Goal: Task Accomplishment & Management: Manage account settings

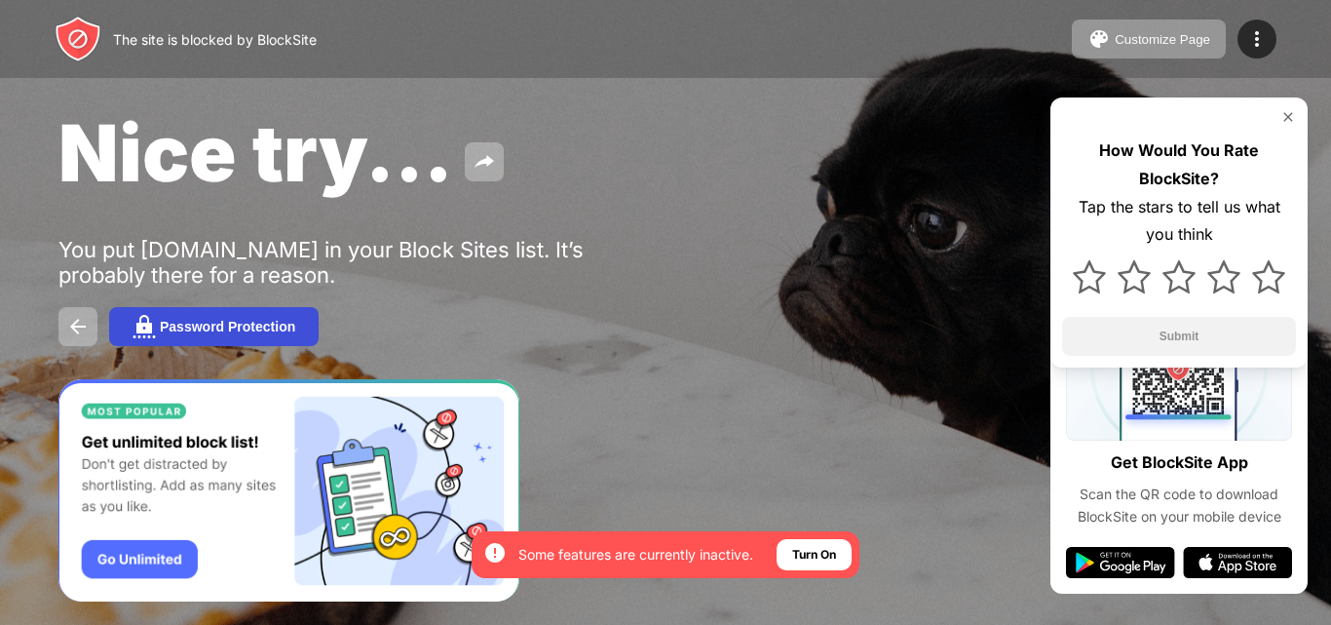
click at [272, 321] on div "Password Protection" at bounding box center [227, 327] width 135 height 16
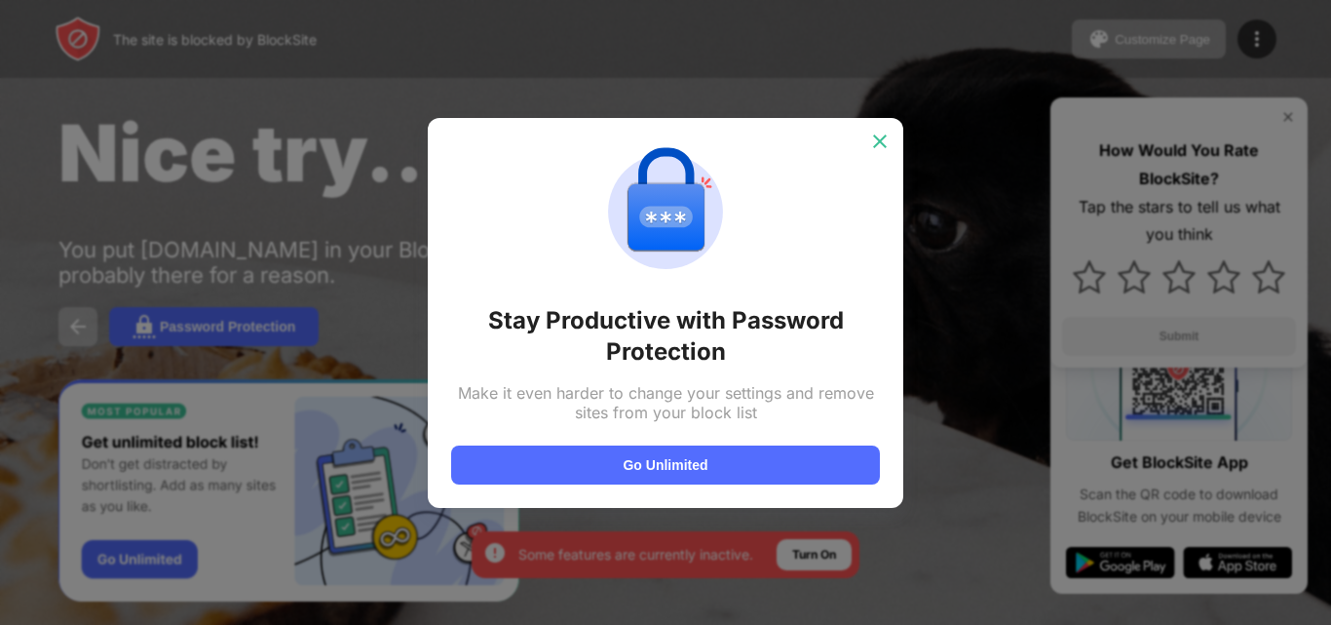
click at [879, 138] on img at bounding box center [879, 141] width 19 height 19
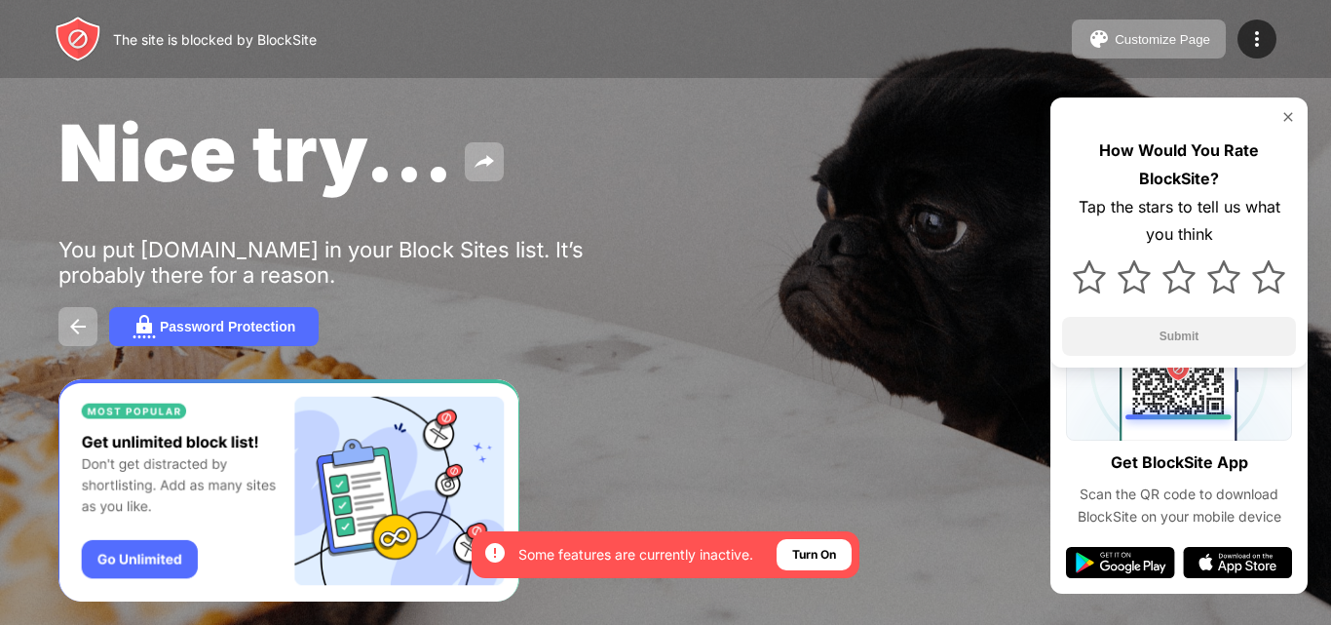
click at [554, 555] on div "Some features are currently inactive." at bounding box center [635, 554] width 235 height 19
click at [265, 38] on div "The site is blocked by BlockSite" at bounding box center [215, 39] width 204 height 17
click at [1264, 37] on img at bounding box center [1256, 38] width 23 height 23
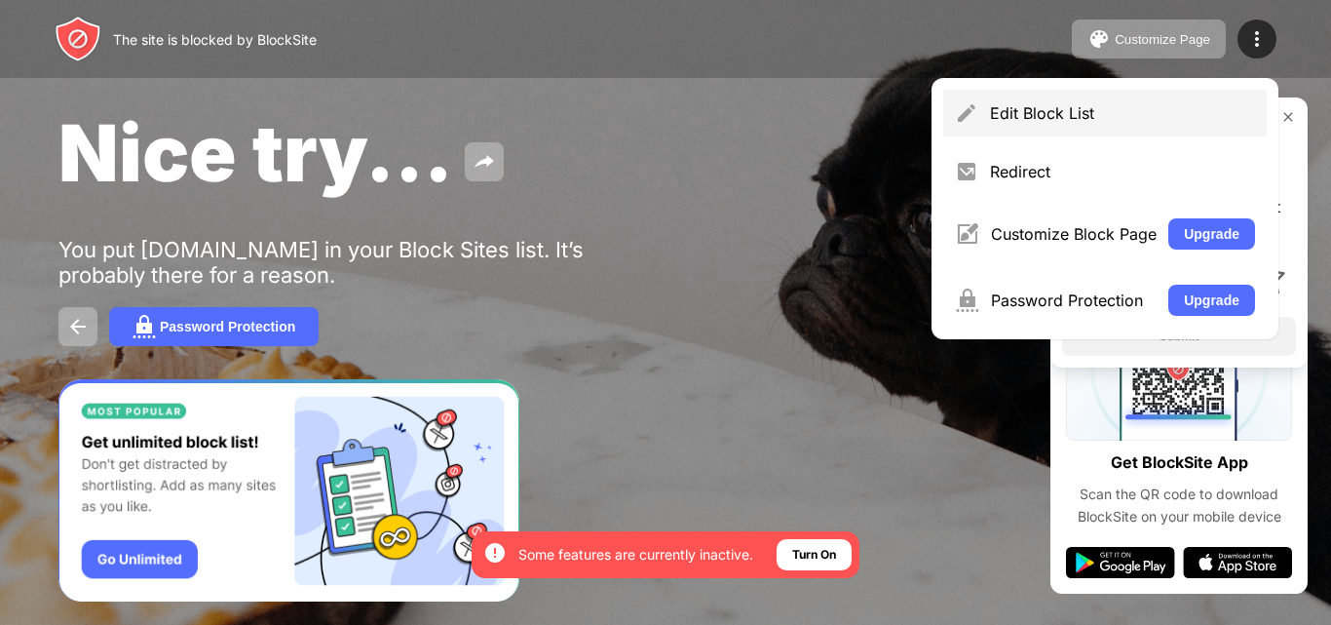
click at [1161, 120] on div "Edit Block List" at bounding box center [1122, 112] width 265 height 19
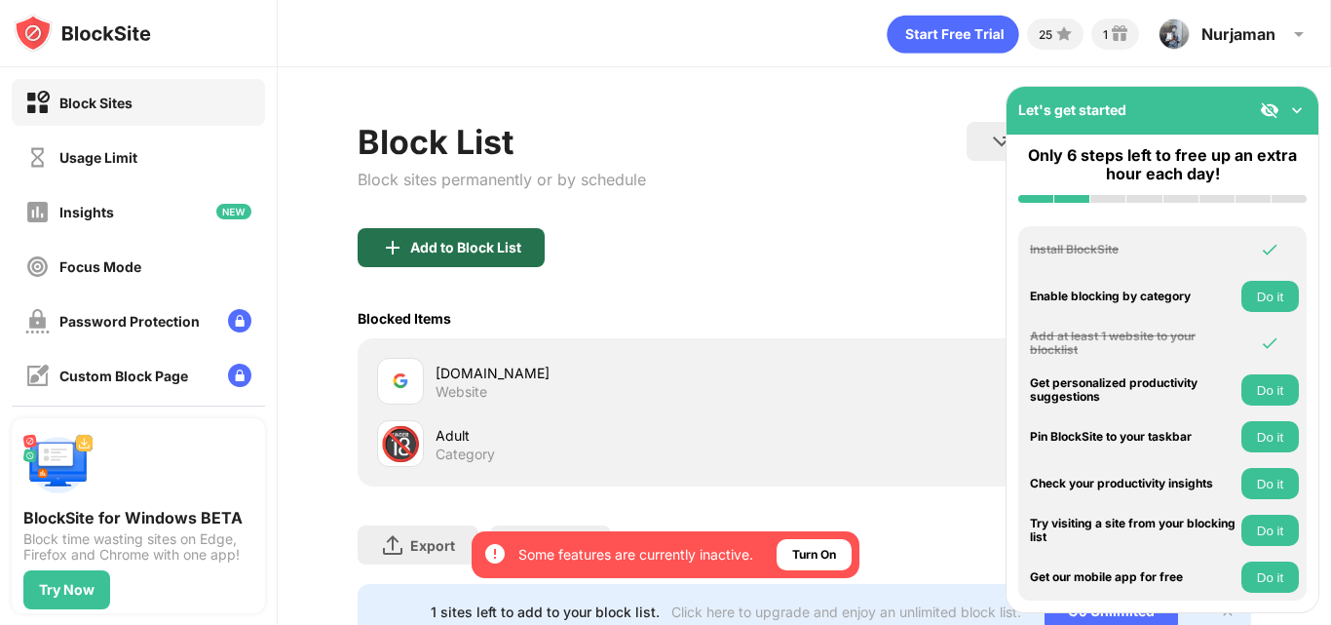
click at [507, 251] on div "Add to Block List" at bounding box center [465, 248] width 111 height 16
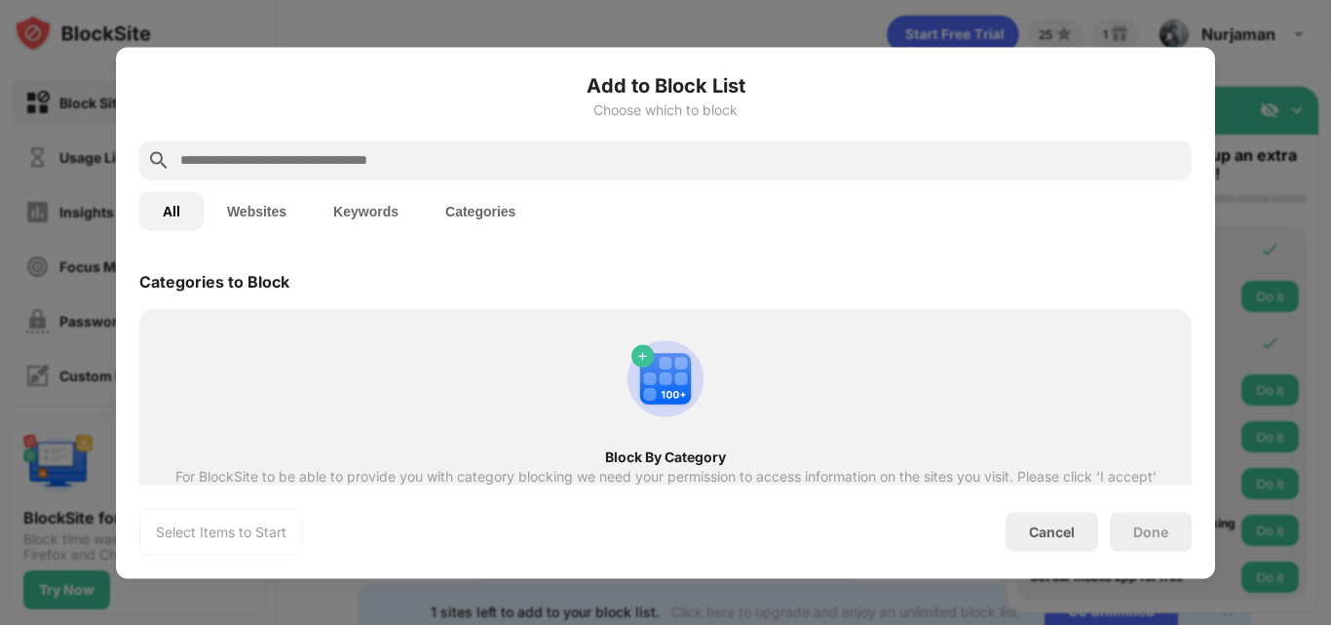
click at [746, 6] on div at bounding box center [665, 312] width 1331 height 625
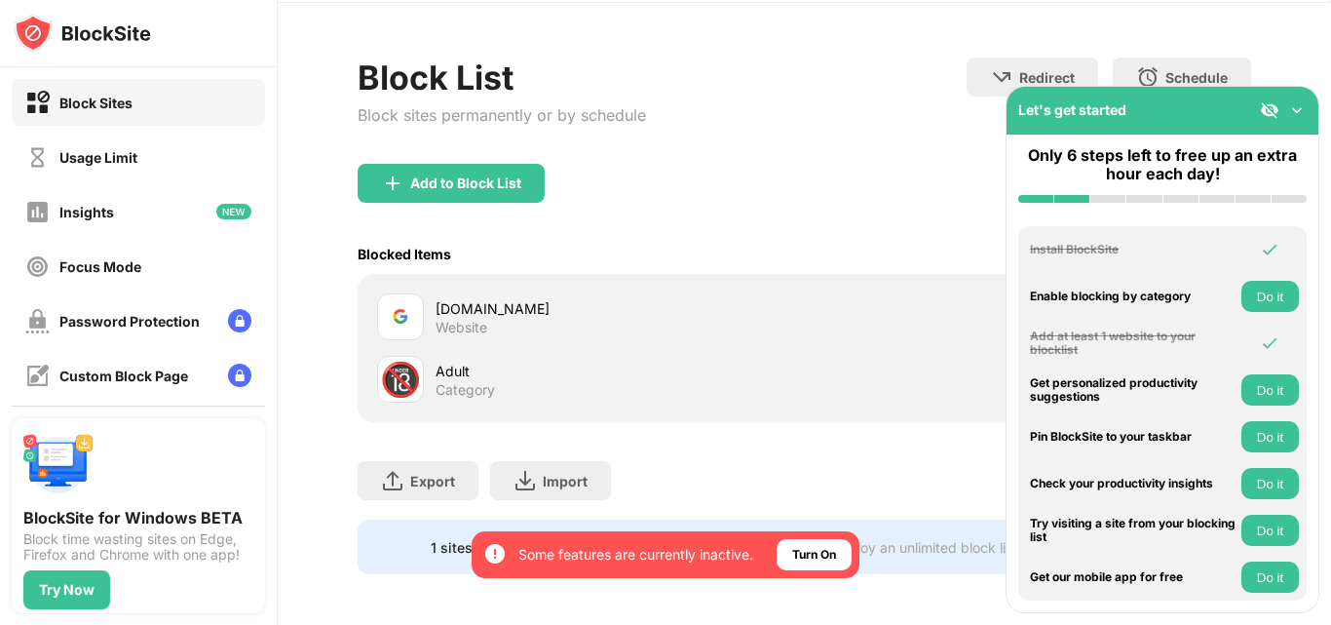
scroll to position [83, 0]
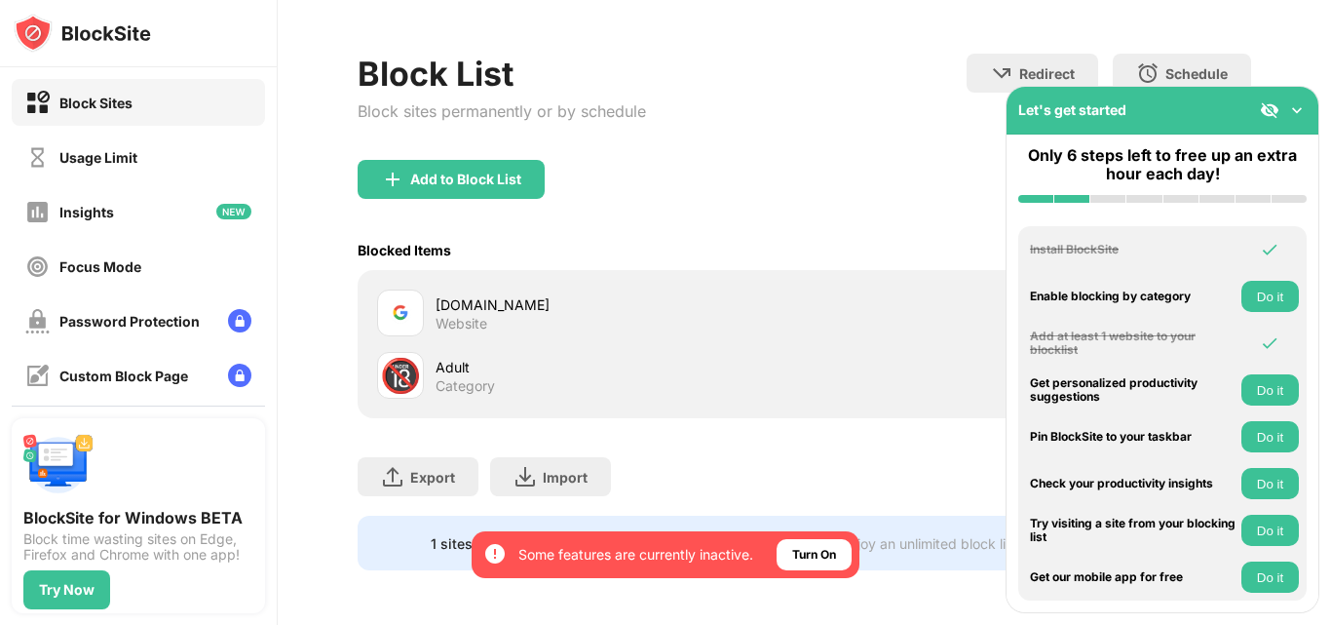
click at [473, 315] on div "Website" at bounding box center [462, 324] width 52 height 18
click at [477, 294] on div "[DOMAIN_NAME]" at bounding box center [620, 304] width 369 height 20
click at [899, 535] on div "Click here to upgrade and enjoy an unlimited block list." at bounding box center [846, 543] width 350 height 17
click at [1304, 105] on img at bounding box center [1296, 109] width 19 height 19
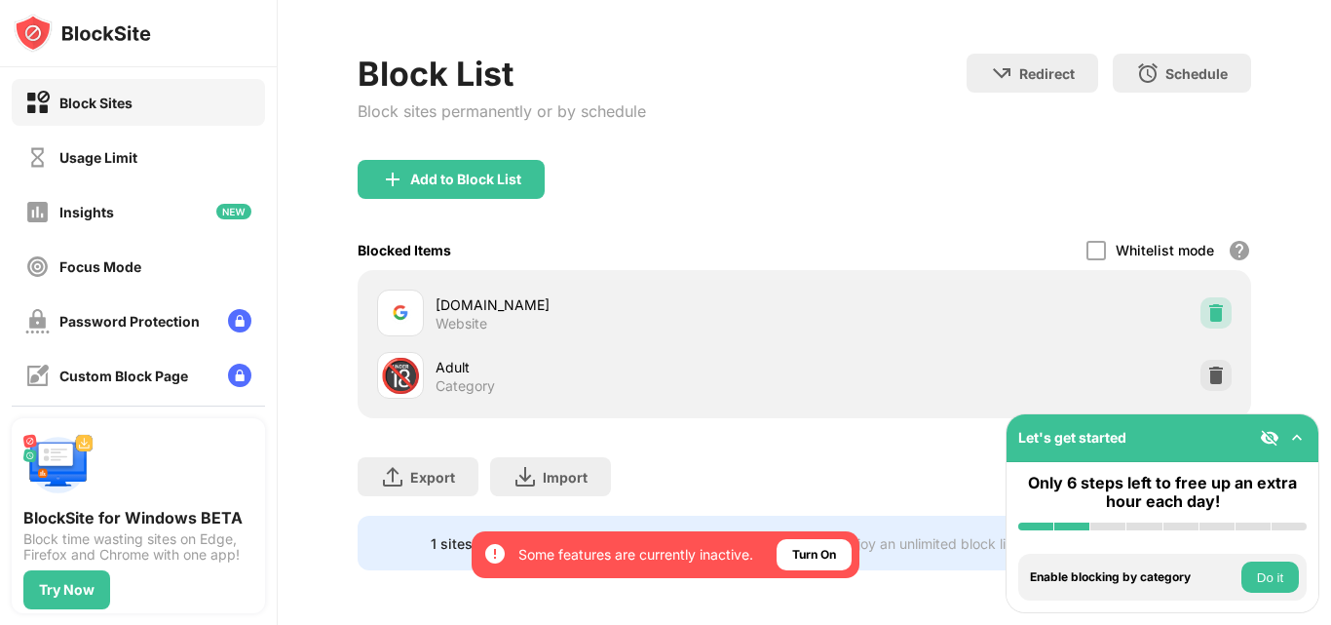
click at [1206, 303] on img at bounding box center [1215, 312] width 19 height 19
